Goal: Task Accomplishment & Management: Use online tool/utility

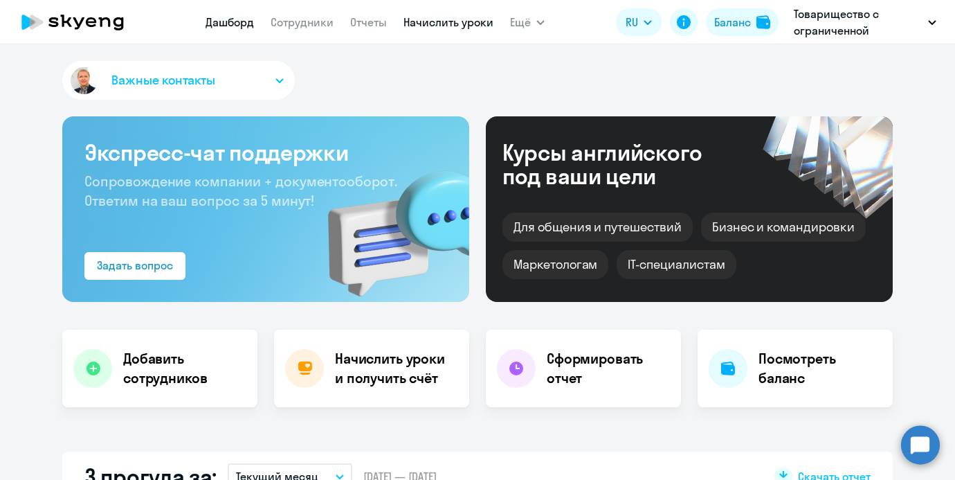
click at [404, 26] on link "Начислить уроки" at bounding box center [449, 22] width 90 height 14
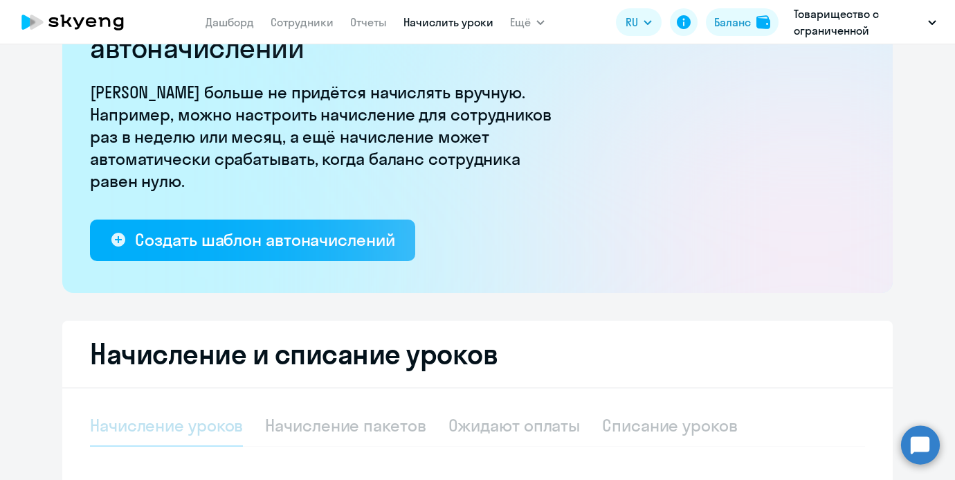
select select "10"
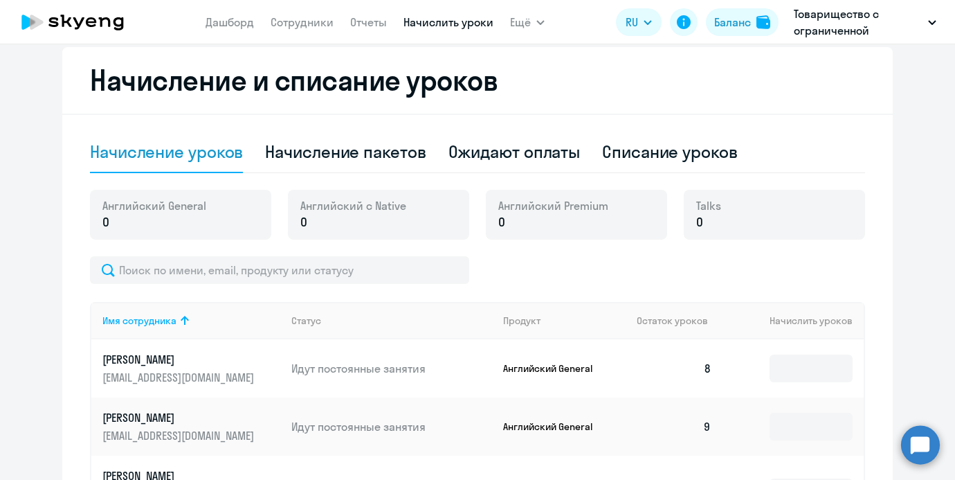
scroll to position [375, 0]
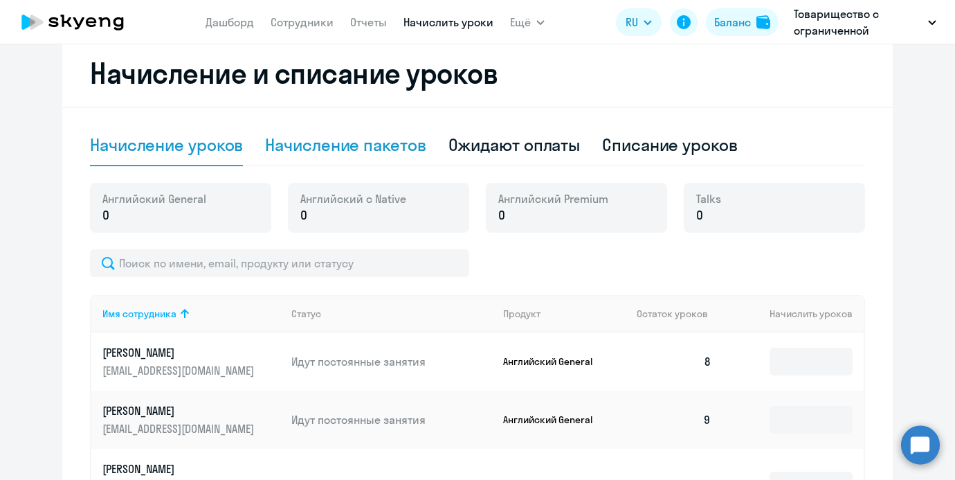
click at [351, 133] on div "Начисление пакетов" at bounding box center [345, 146] width 161 height 42
select select "10"
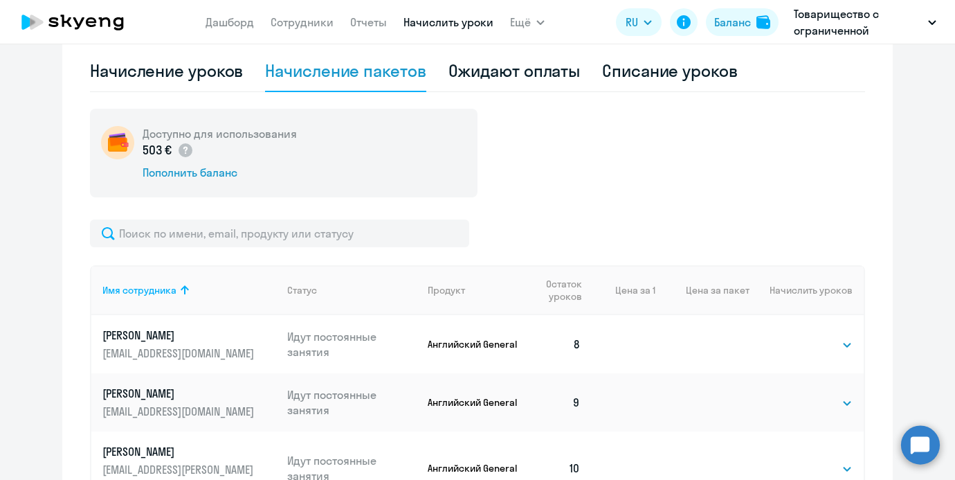
scroll to position [565, 0]
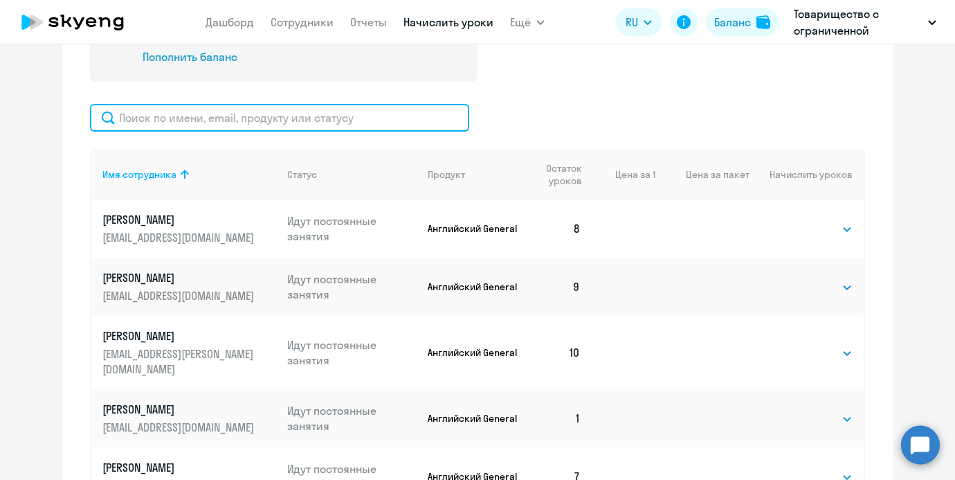
click at [181, 106] on input "text" at bounding box center [279, 118] width 379 height 28
paste input "21993142"
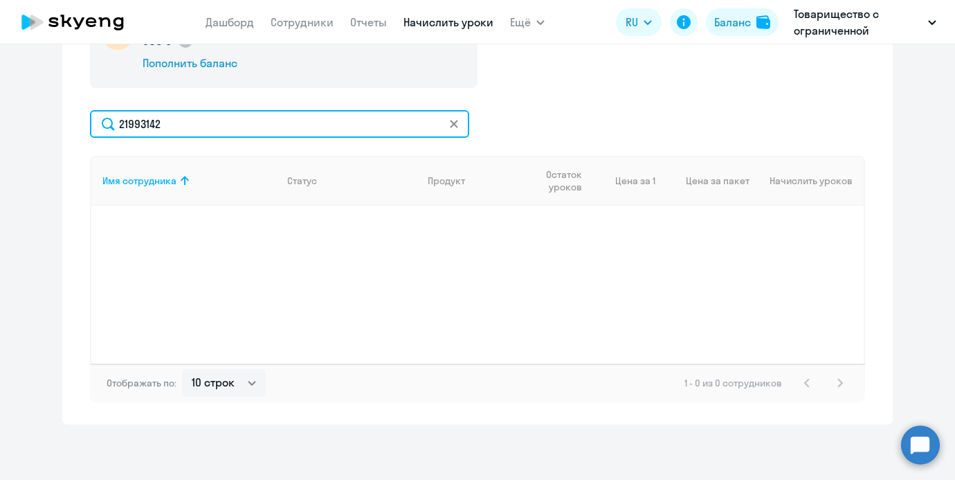
scroll to position [559, 0]
type input "2"
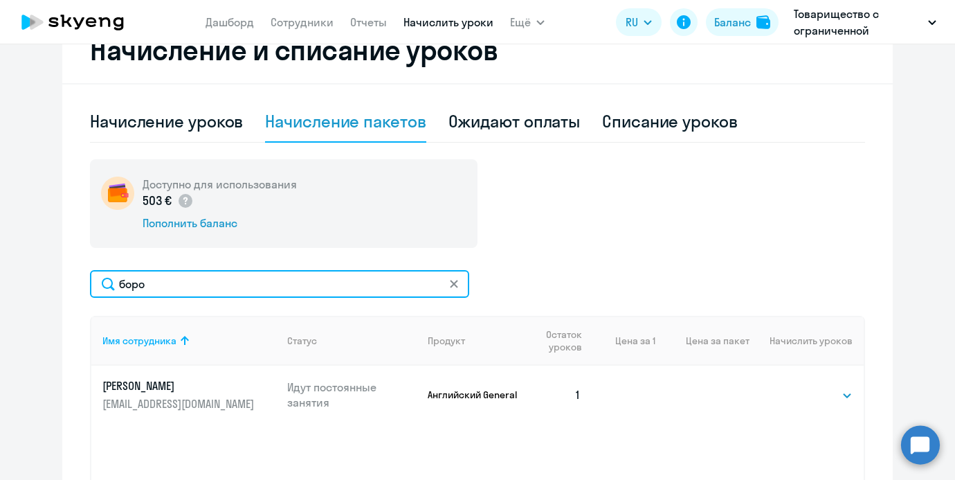
scroll to position [372, 0]
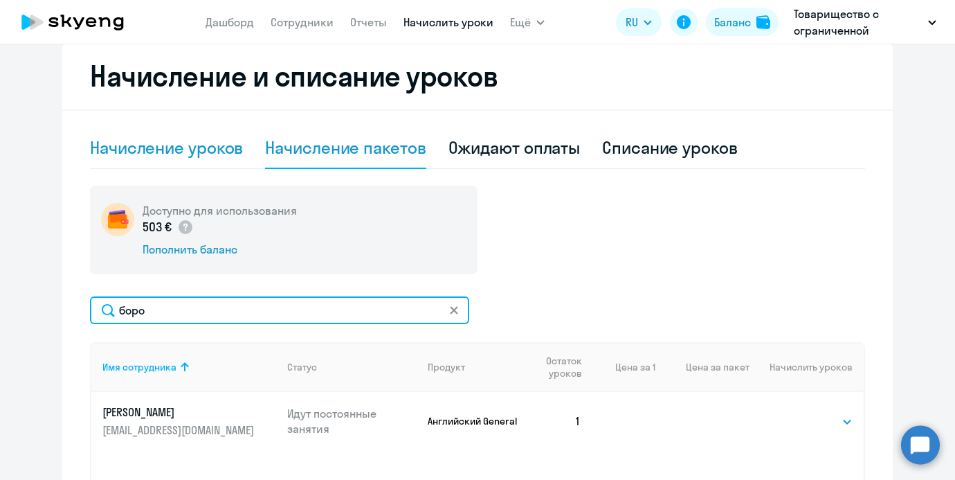
type input "боро"
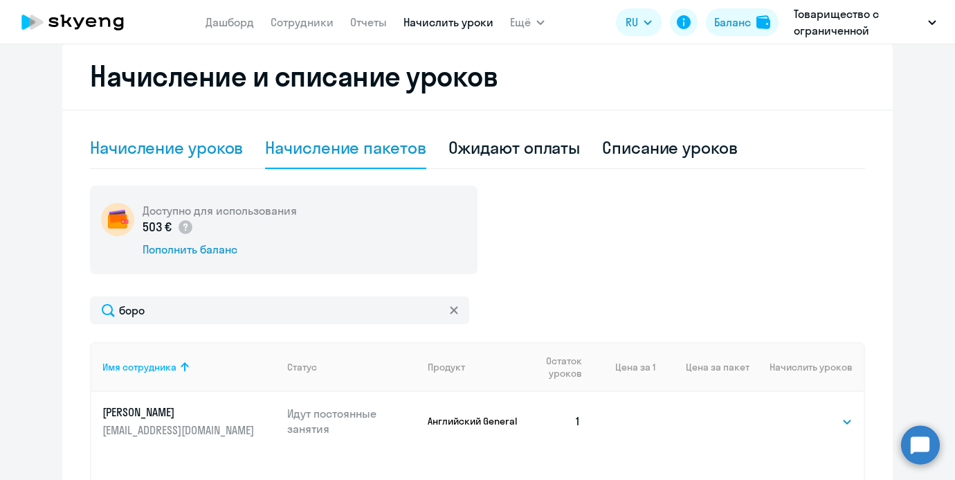
click at [213, 135] on div "Начисление уроков" at bounding box center [166, 148] width 153 height 42
select select "10"
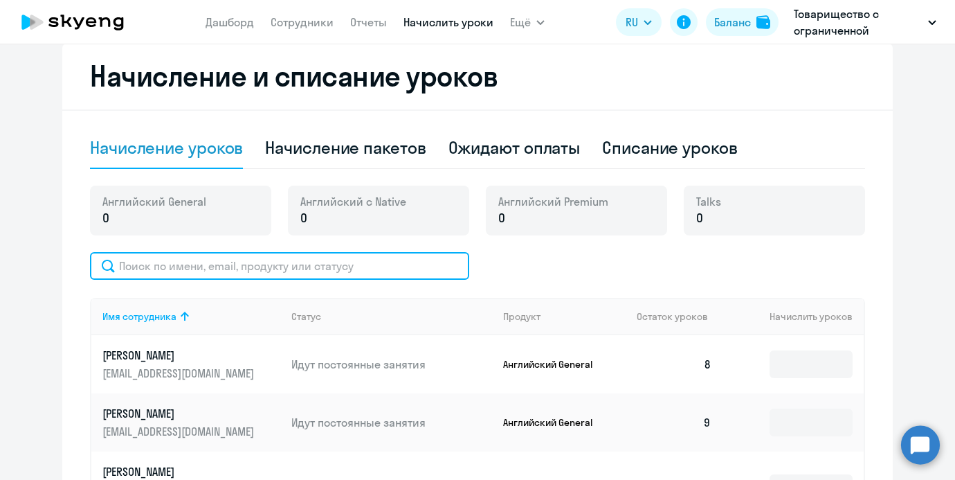
click at [235, 271] on input "text" at bounding box center [279, 266] width 379 height 28
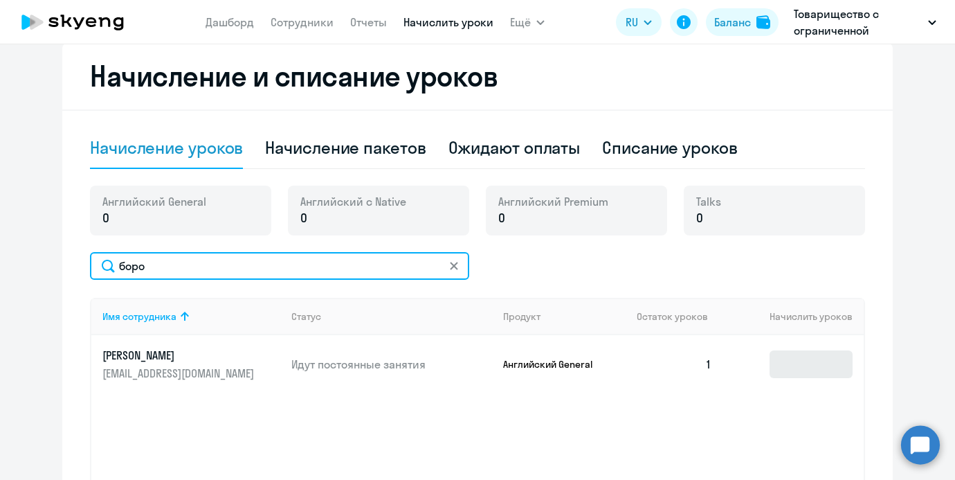
type input "боро"
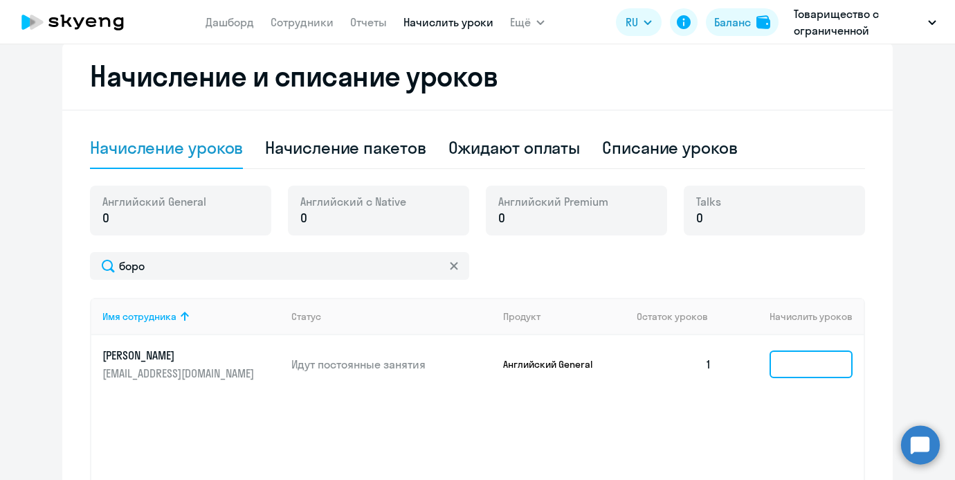
click at [843, 374] on input at bounding box center [811, 364] width 83 height 28
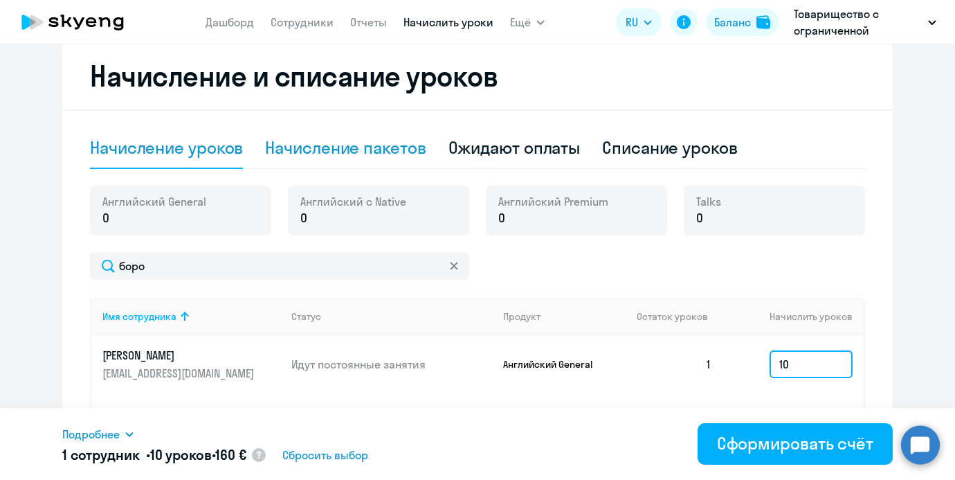
type input "10"
click at [414, 132] on div "Начисление пакетов" at bounding box center [345, 148] width 161 height 42
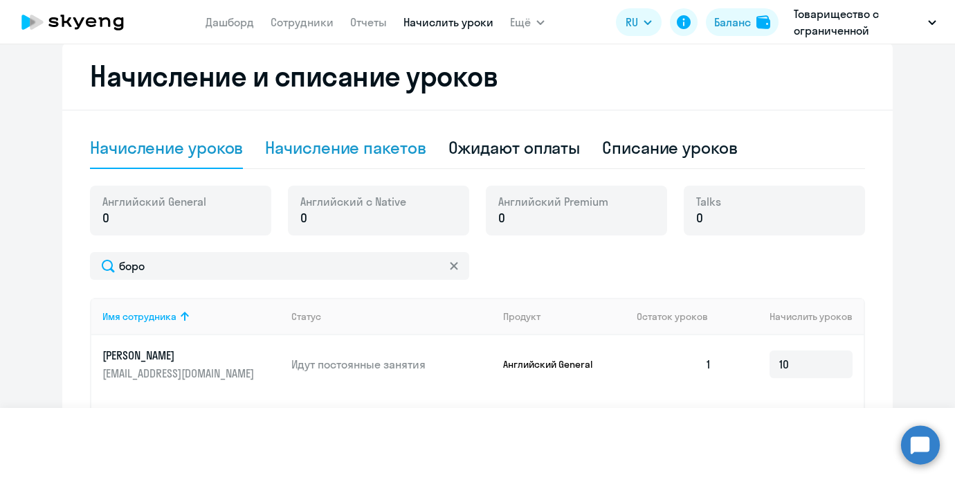
select select "10"
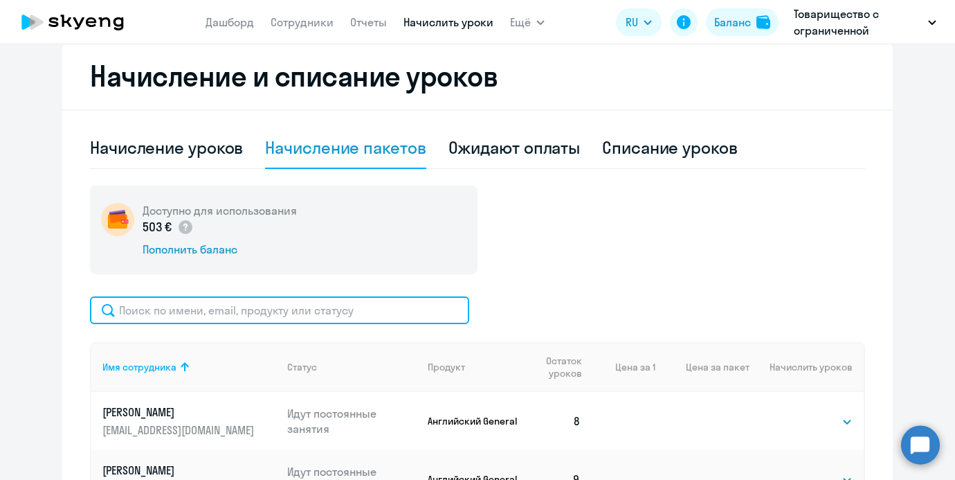
drag, startPoint x: 302, startPoint y: 317, endPoint x: 304, endPoint y: 305, distance: 12.6
click at [302, 317] on input "text" at bounding box center [279, 310] width 379 height 28
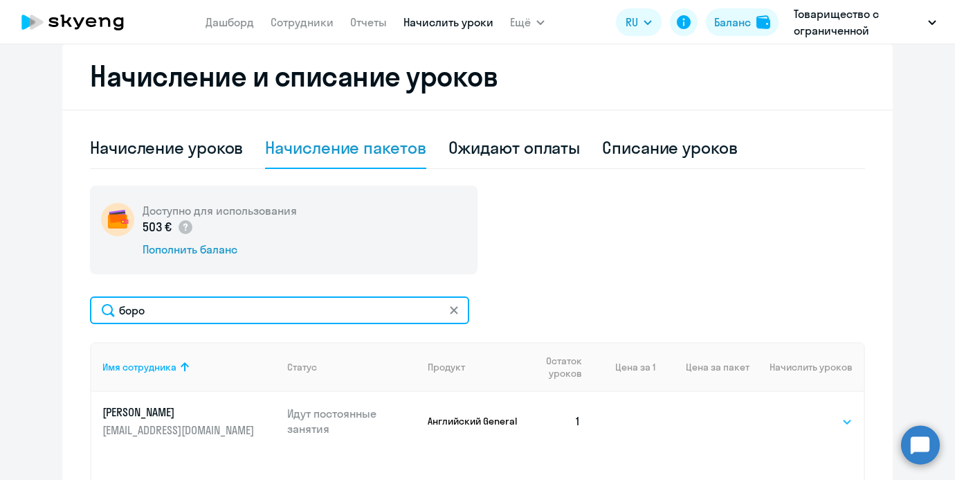
type input "боро"
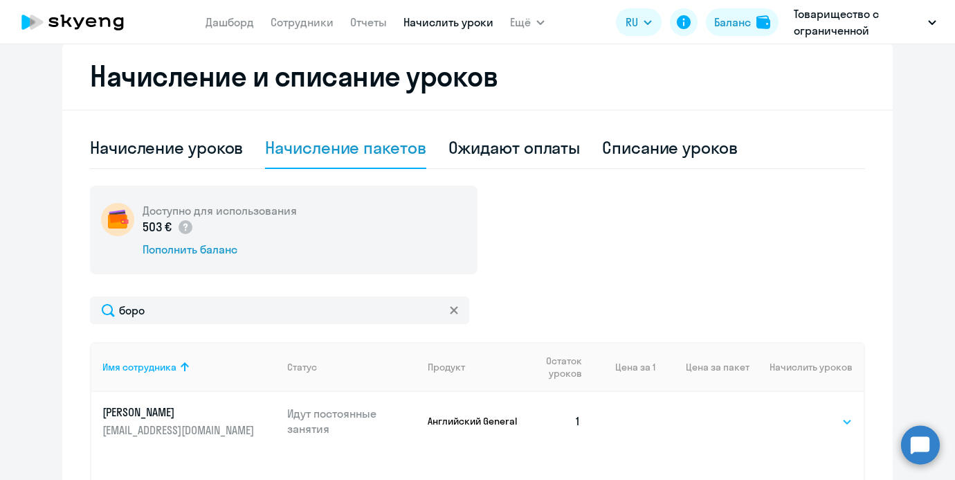
click at [808, 419] on select "Выбрать 4 8 16 32 64" at bounding box center [824, 421] width 57 height 17
select select "16"
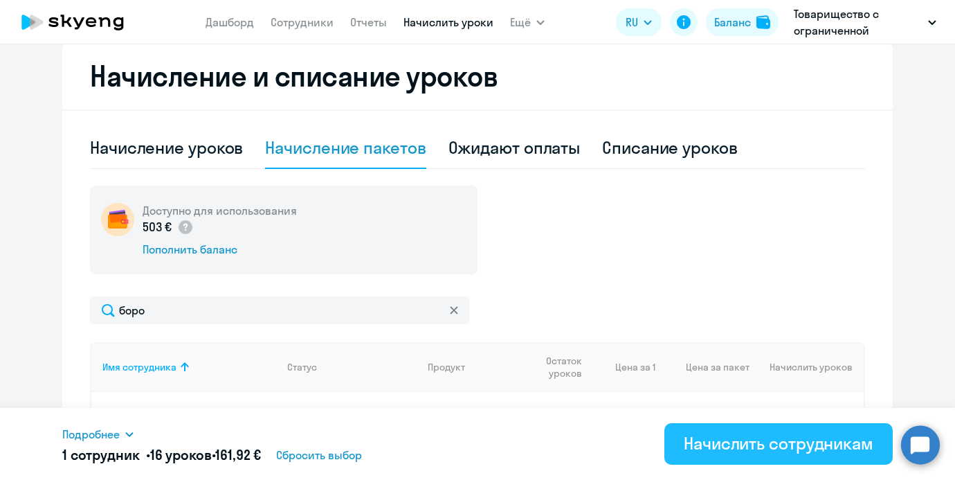
click at [734, 434] on div "Начислить сотрудникам" at bounding box center [779, 443] width 190 height 22
